Goal: Information Seeking & Learning: Learn about a topic

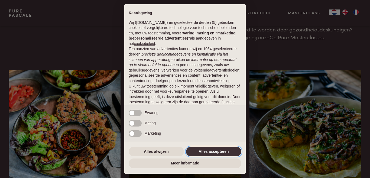
click at [215, 151] on button "Alles accepteren" at bounding box center [213, 152] width 55 height 10
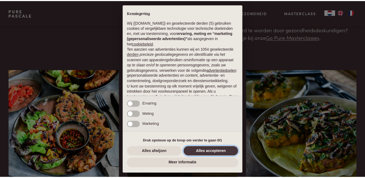
scroll to position [40, 0]
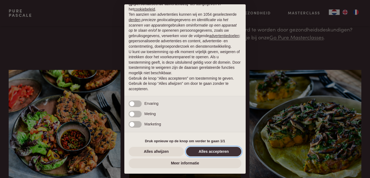
click at [213, 148] on button "Alles accepteren" at bounding box center [213, 152] width 55 height 10
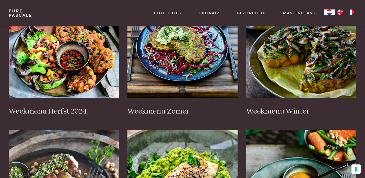
scroll to position [160, 0]
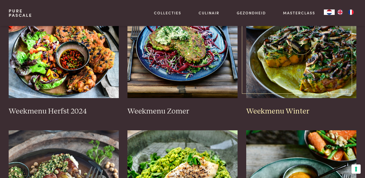
click at [300, 86] on img at bounding box center [302, 44] width 110 height 108
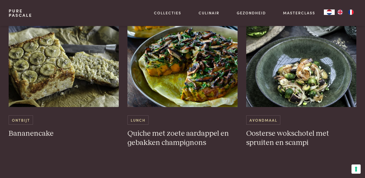
scroll to position [1254, 0]
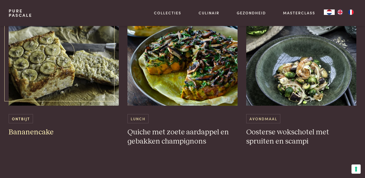
click at [51, 69] on img at bounding box center [64, 51] width 110 height 108
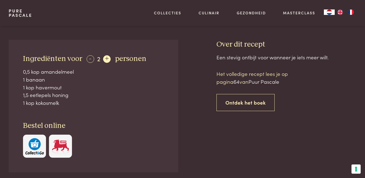
click at [106, 55] on div "+" at bounding box center [107, 59] width 8 height 8
click at [106, 57] on div "+" at bounding box center [107, 59] width 8 height 8
click at [107, 58] on div "+" at bounding box center [107, 59] width 8 height 8
click at [107, 58] on div "+" at bounding box center [108, 59] width 8 height 8
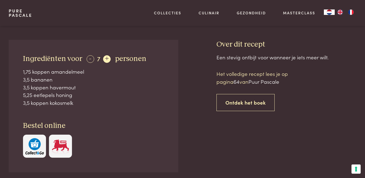
click at [107, 58] on div "+" at bounding box center [107, 59] width 8 height 8
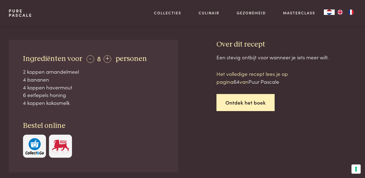
click at [248, 100] on link "Ontdek het boek" at bounding box center [246, 102] width 58 height 17
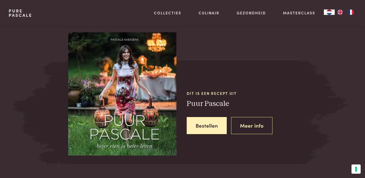
scroll to position [453, 0]
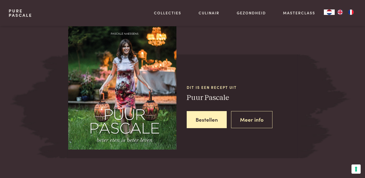
scroll to position [453, 0]
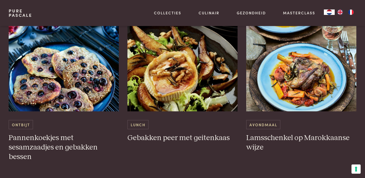
scroll to position [1681, 0]
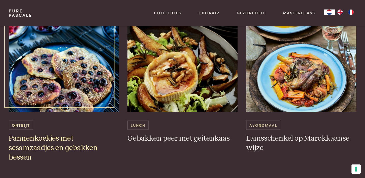
click at [64, 67] on img at bounding box center [64, 58] width 110 height 108
